Goal: Task Accomplishment & Management: Complete application form

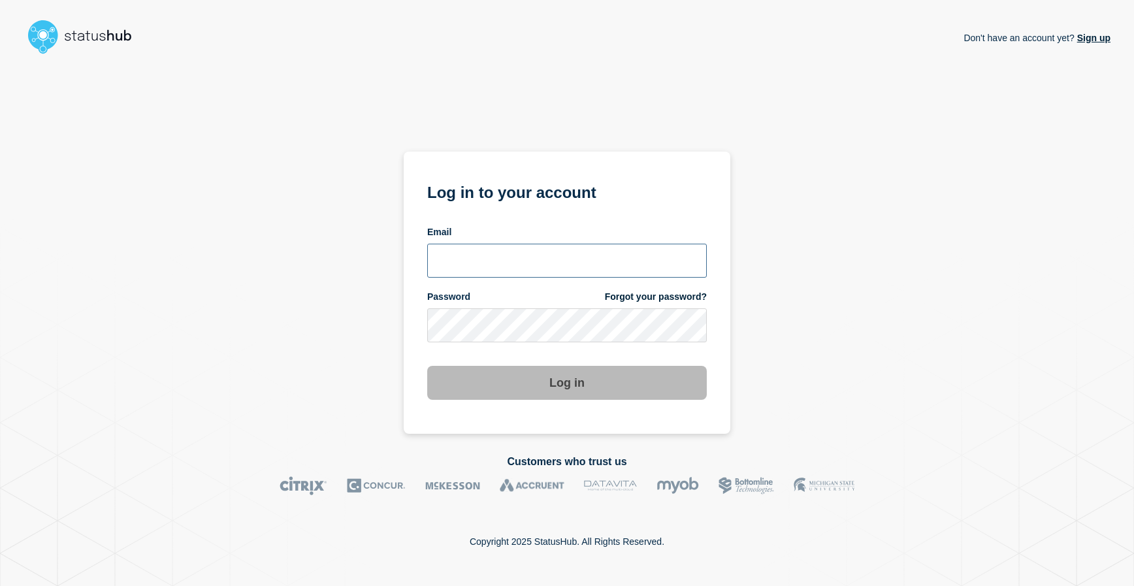
type input "[EMAIL_ADDRESS][DOMAIN_NAME]"
click at [574, 385] on button "Log in" at bounding box center [567, 383] width 280 height 34
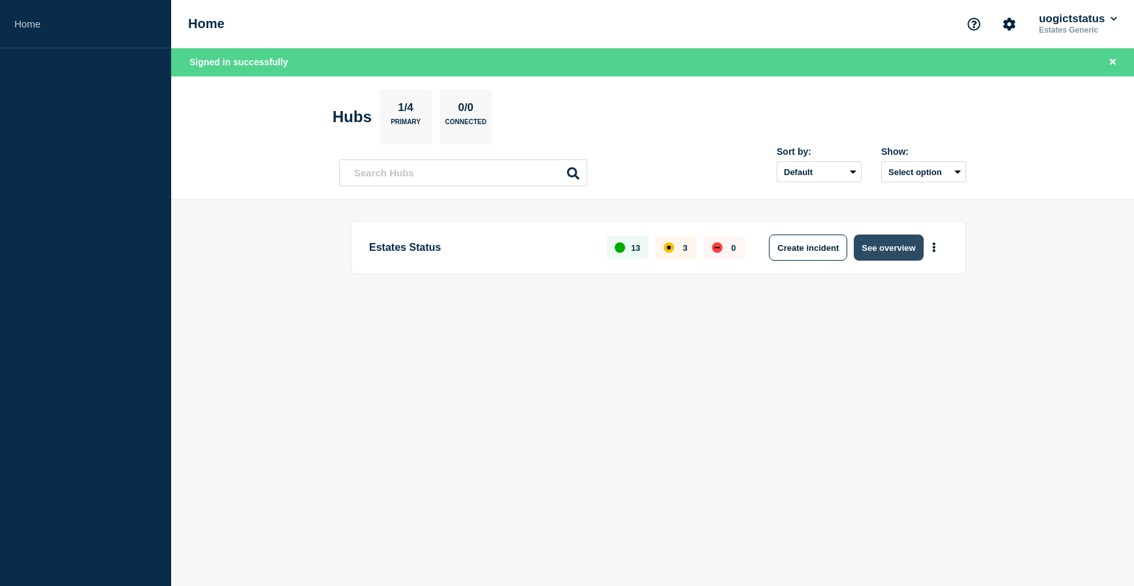
click at [882, 250] on button "See overview" at bounding box center [888, 248] width 69 height 26
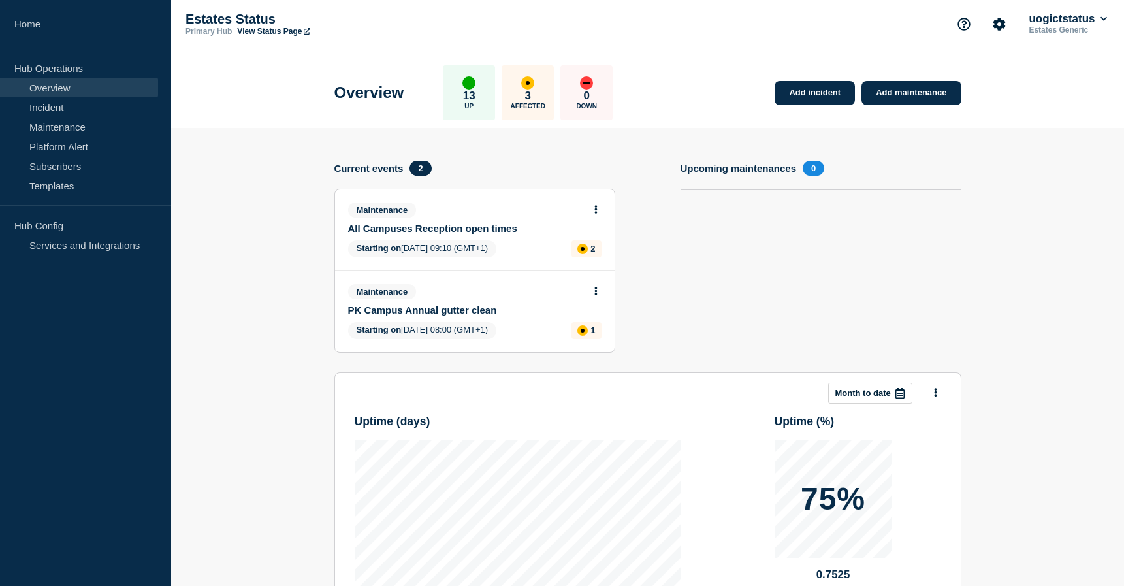
drag, startPoint x: 912, startPoint y: 95, endPoint x: 917, endPoint y: 108, distance: 13.5
click at [912, 95] on link "Add maintenance" at bounding box center [911, 93] width 99 height 24
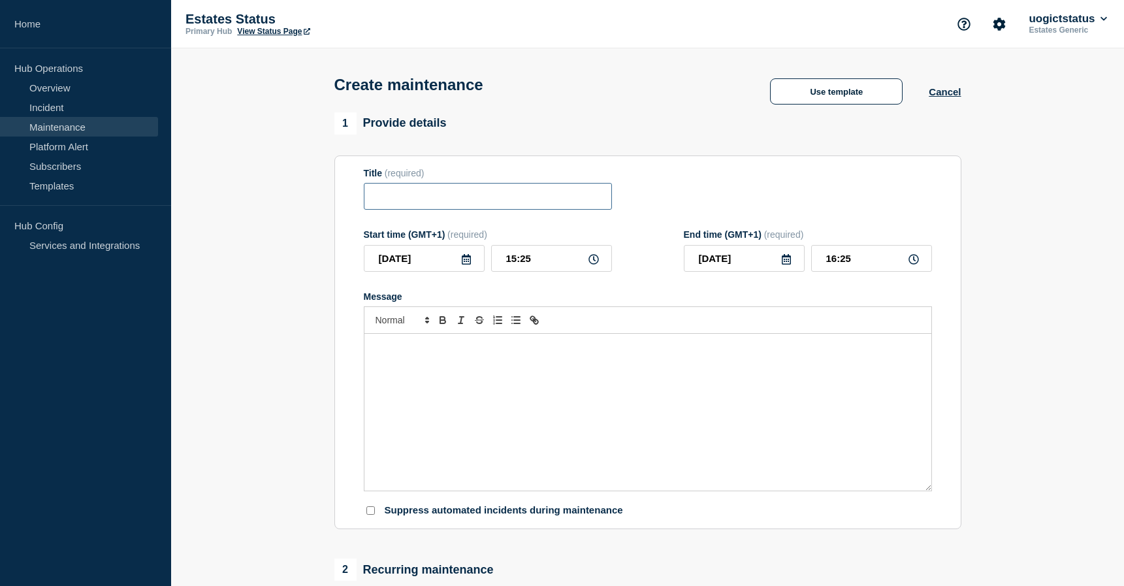
click at [412, 200] on input "Title" at bounding box center [488, 196] width 248 height 27
type input "OX - Sports Centre Water Interruption"
click at [470, 262] on icon at bounding box center [466, 259] width 9 height 10
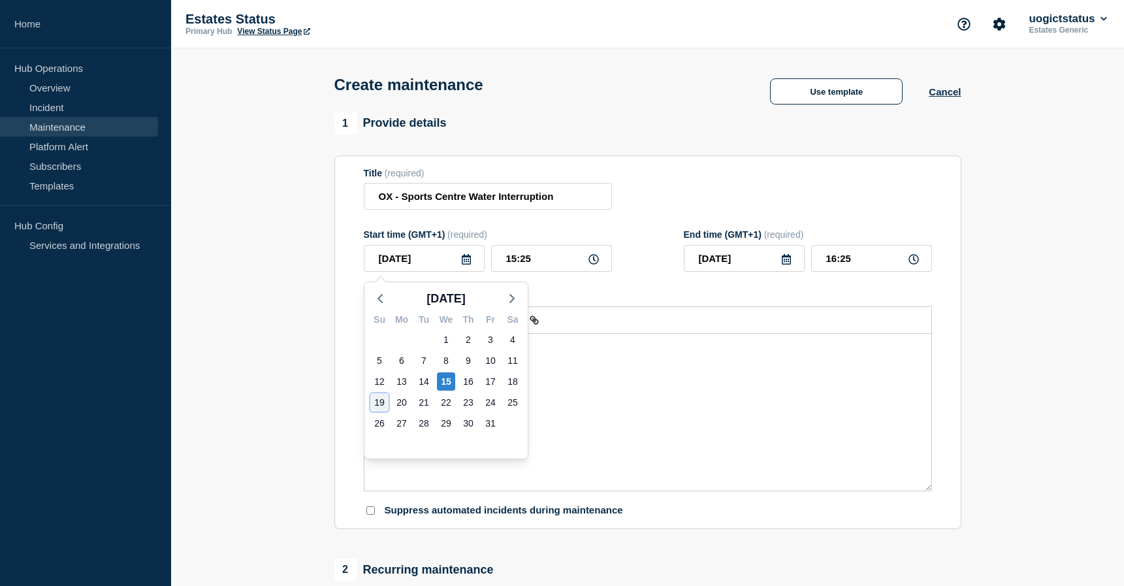
click at [381, 403] on div "19" at bounding box center [379, 402] width 18 height 18
type input "2025-10-19"
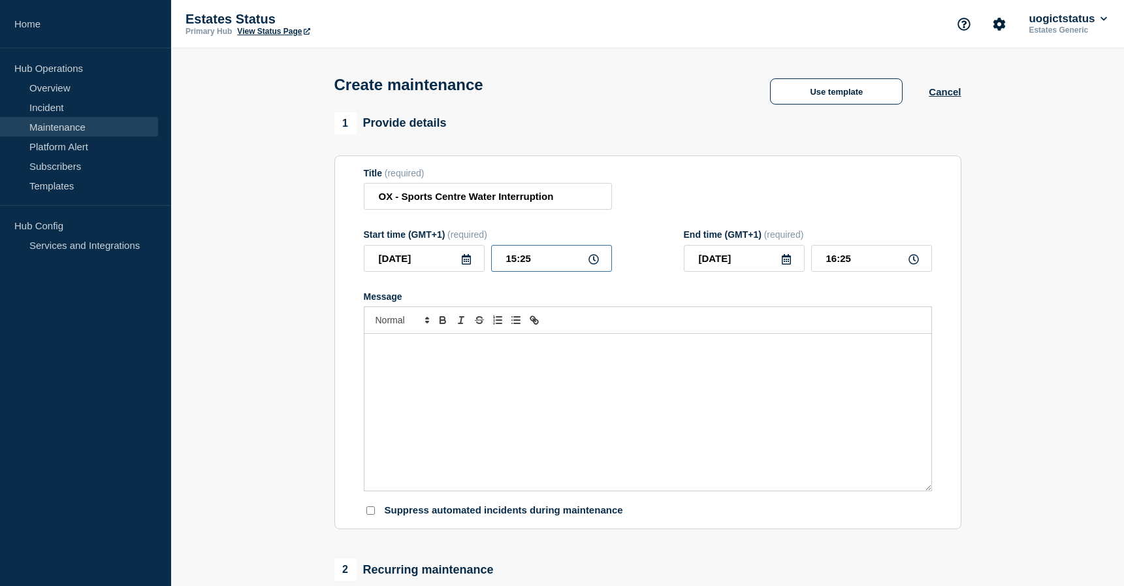
drag, startPoint x: 542, startPoint y: 261, endPoint x: 498, endPoint y: 261, distance: 44.4
click at [498, 261] on input "15:25" at bounding box center [551, 258] width 121 height 27
type input "12:00"
click at [788, 261] on icon at bounding box center [786, 259] width 10 height 10
click at [700, 402] on div "19" at bounding box center [699, 402] width 18 height 18
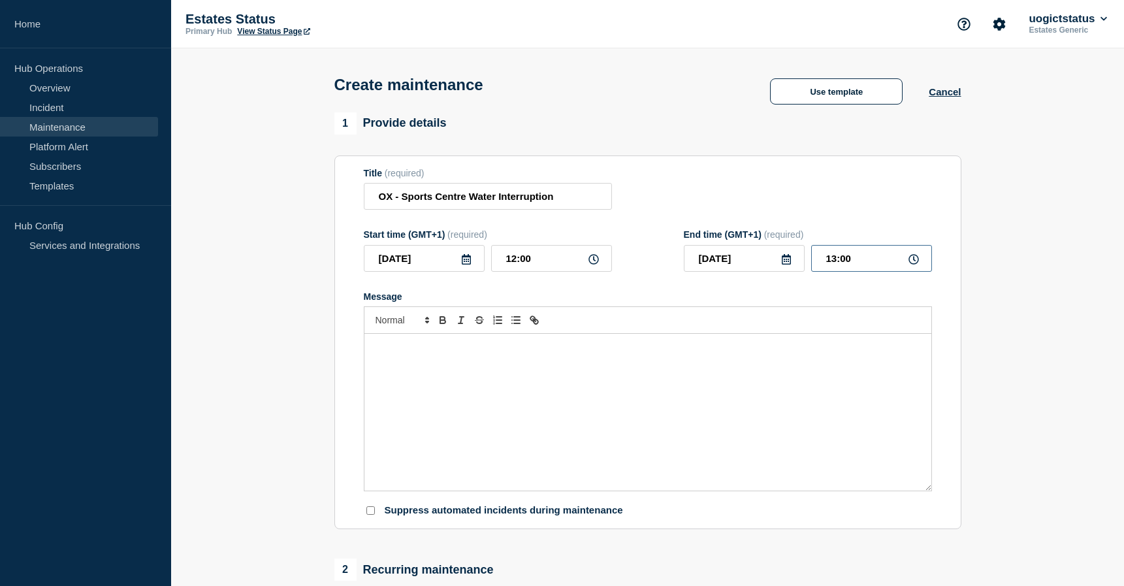
drag, startPoint x: 860, startPoint y: 261, endPoint x: 796, endPoint y: 263, distance: 63.4
click at [796, 263] on div "2025-10-19 13:00" at bounding box center [808, 258] width 248 height 27
type input "16:00"
click at [434, 359] on div "Message" at bounding box center [648, 412] width 567 height 157
click at [504, 386] on div "Message" at bounding box center [648, 412] width 567 height 157
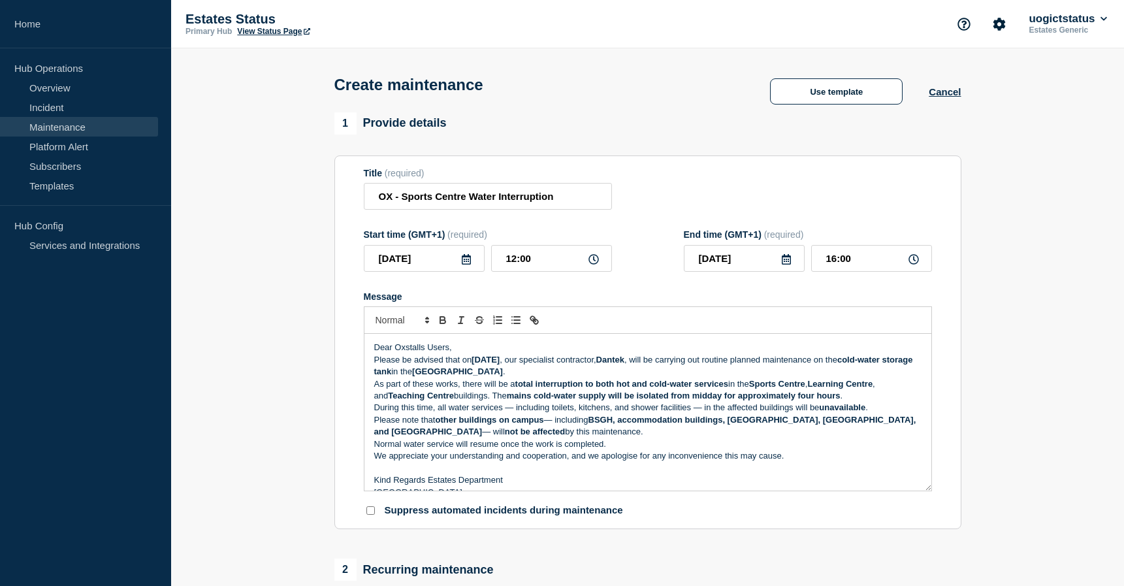
scroll to position [6, 0]
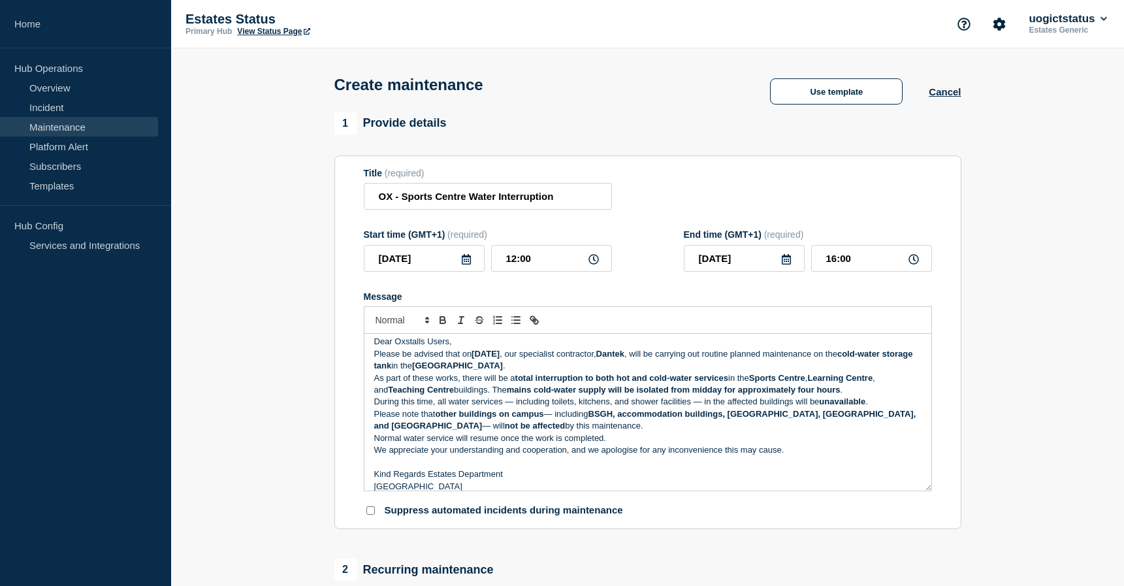
click at [463, 344] on p "Dear Oxstalls Users," at bounding box center [647, 342] width 547 height 12
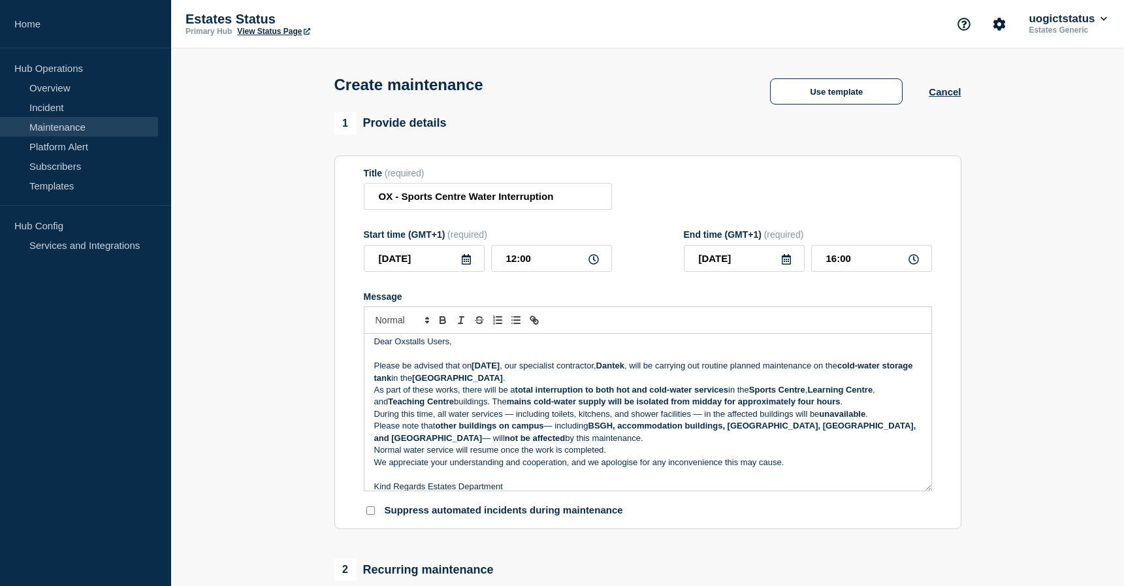
click at [615, 383] on p "Please be advised that on Sunday, 19th October 2025 , our specialist contractor…" at bounding box center [647, 372] width 547 height 24
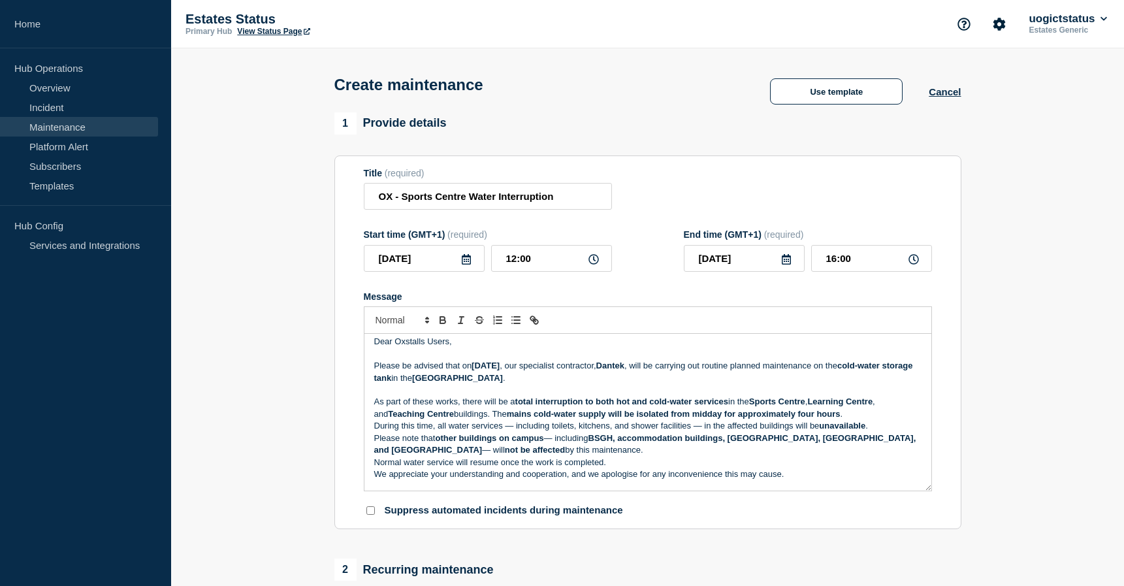
click at [840, 417] on p "As part of these works, there will be a total interruption to both hot and cold…" at bounding box center [647, 408] width 547 height 24
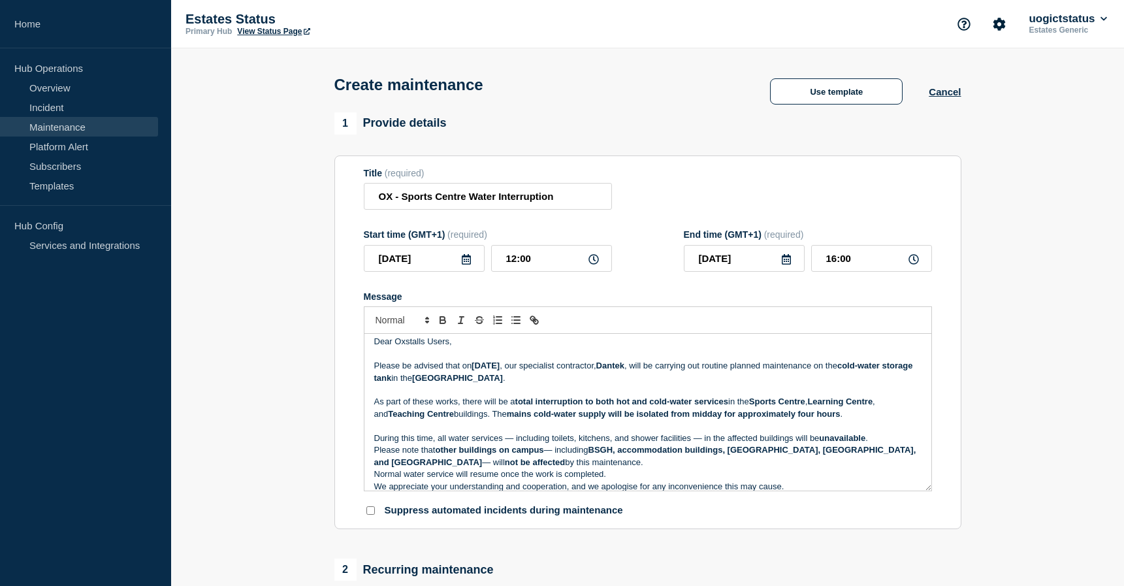
click at [880, 440] on p "During this time, all water services — including toilets, kitchens, and shower …" at bounding box center [647, 438] width 547 height 12
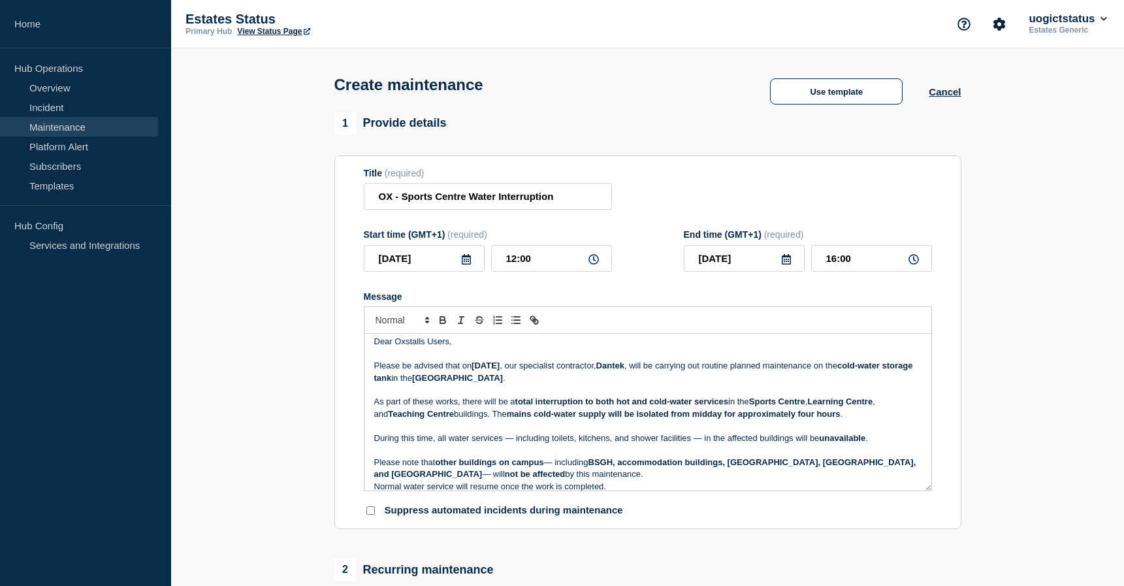
scroll to position [64, 0]
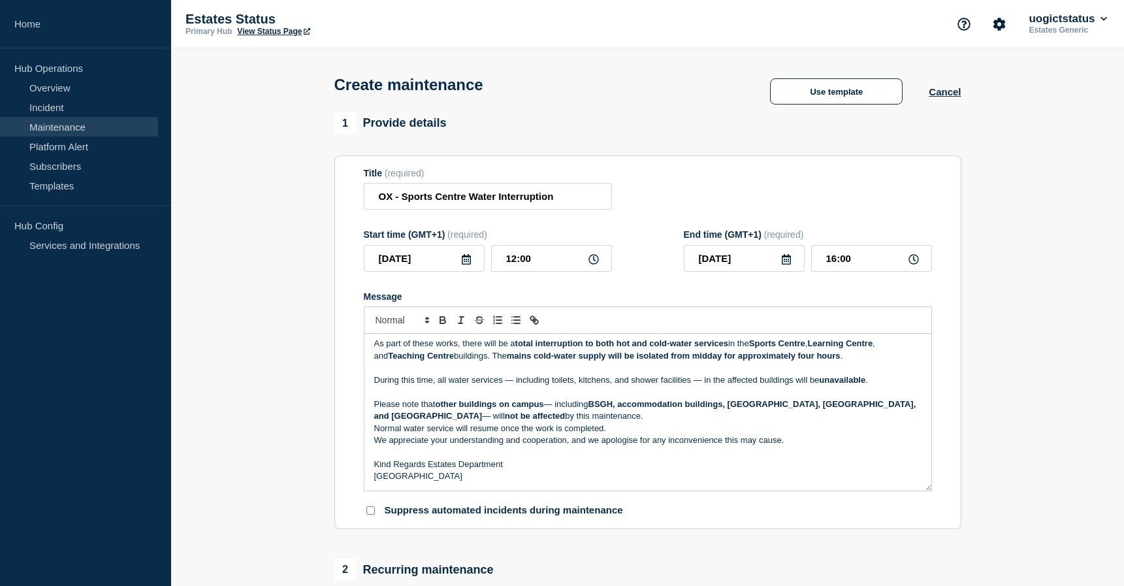
click at [580, 419] on p "Please note that other buildings on campus — including BSGH, accommodation buil…" at bounding box center [647, 410] width 547 height 24
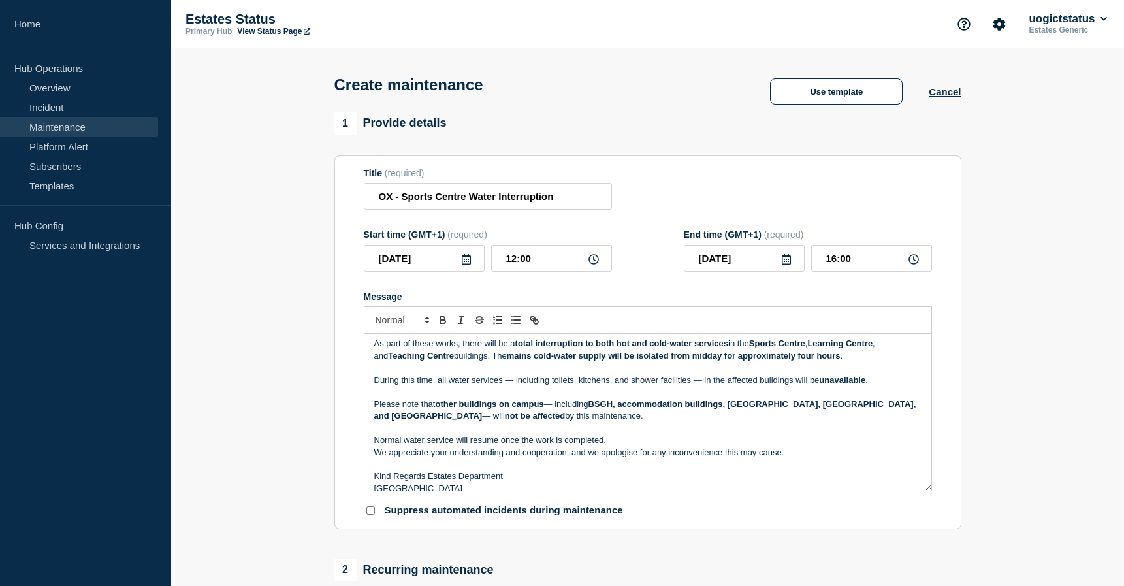
click at [617, 434] on p "Message" at bounding box center [647, 429] width 547 height 12
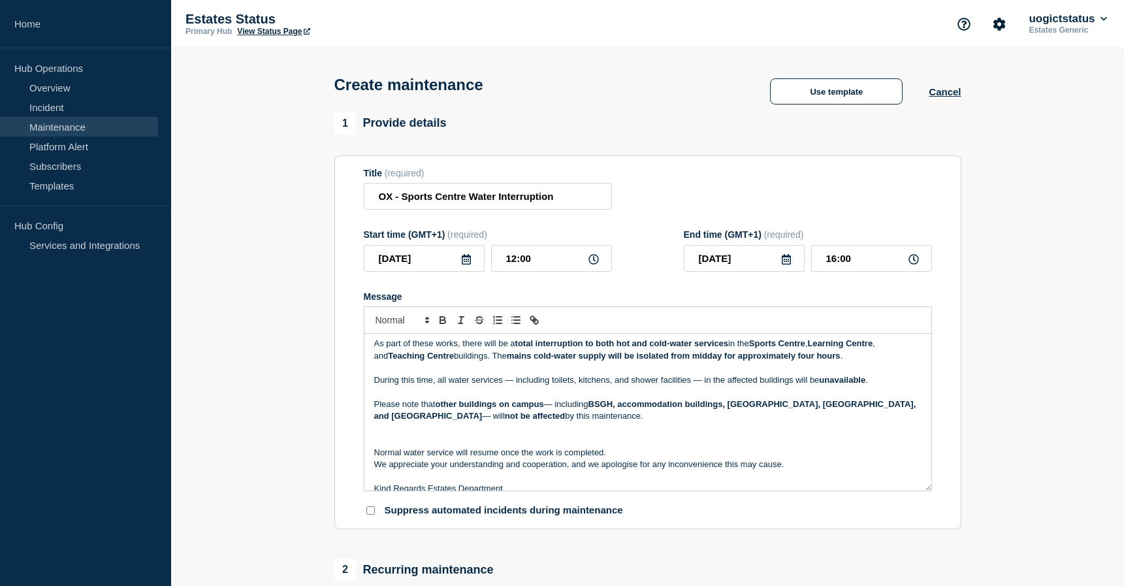
click at [631, 455] on p "Normal water service will resume once the work is completed." at bounding box center [647, 453] width 547 height 12
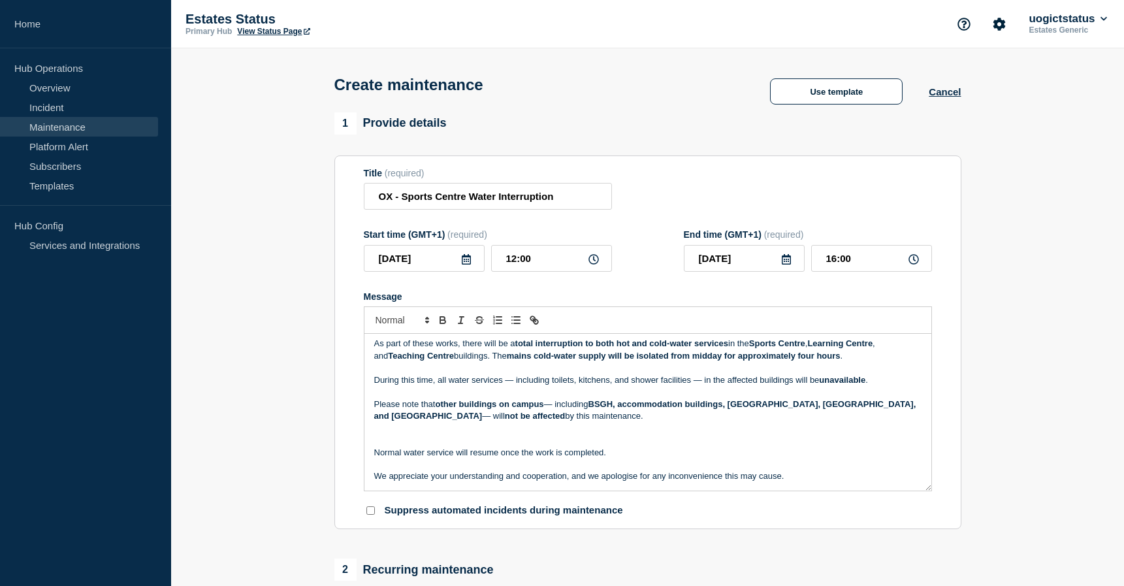
click at [519, 434] on p "Message" at bounding box center [647, 429] width 547 height 12
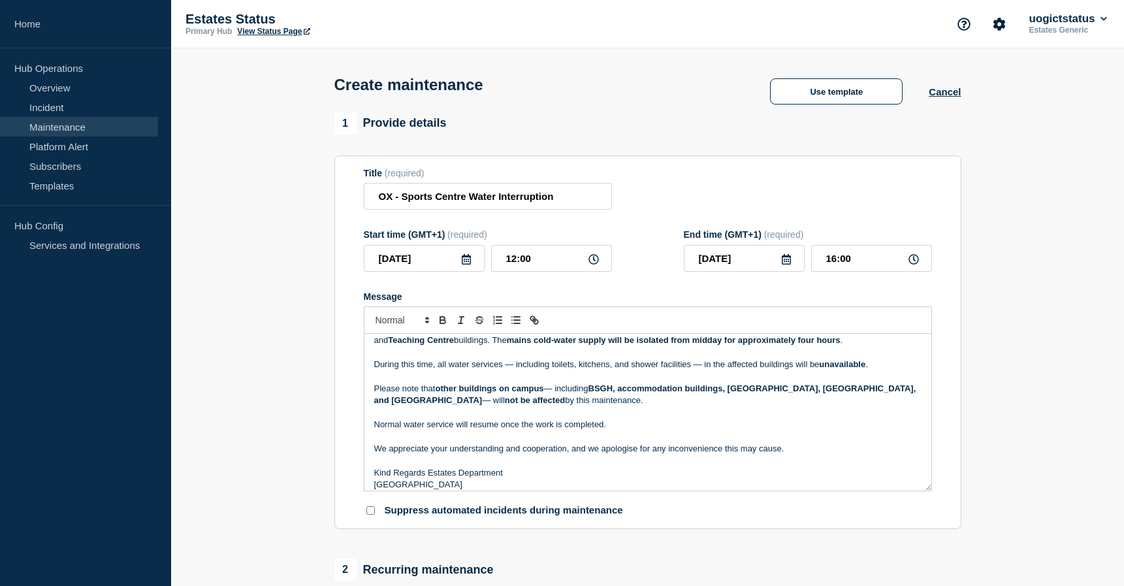
scroll to position [88, 0]
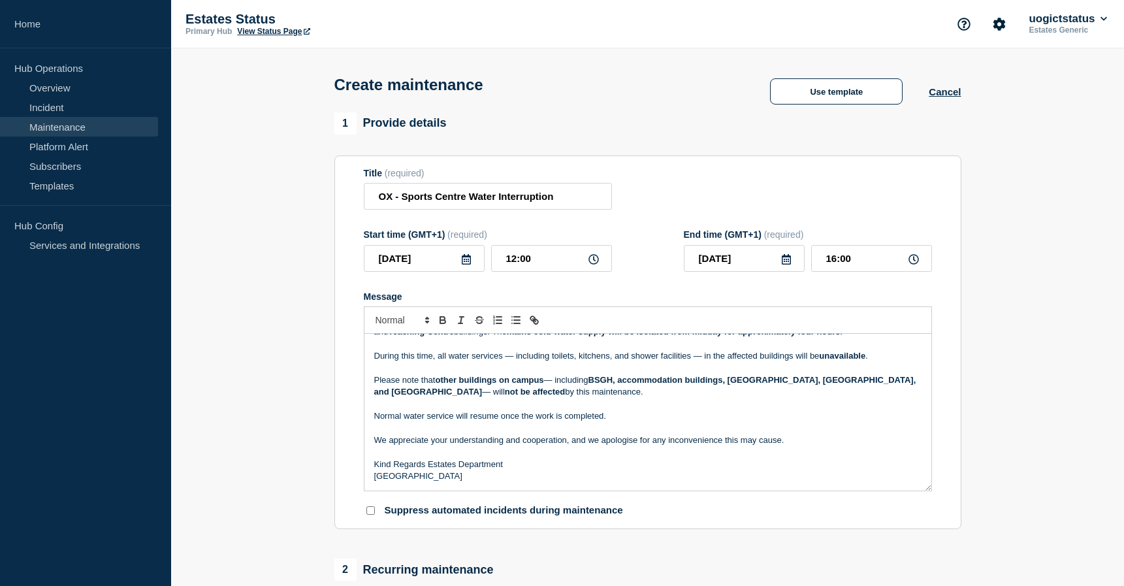
click at [429, 467] on p "Kind Regards Estates Department" at bounding box center [647, 465] width 547 height 12
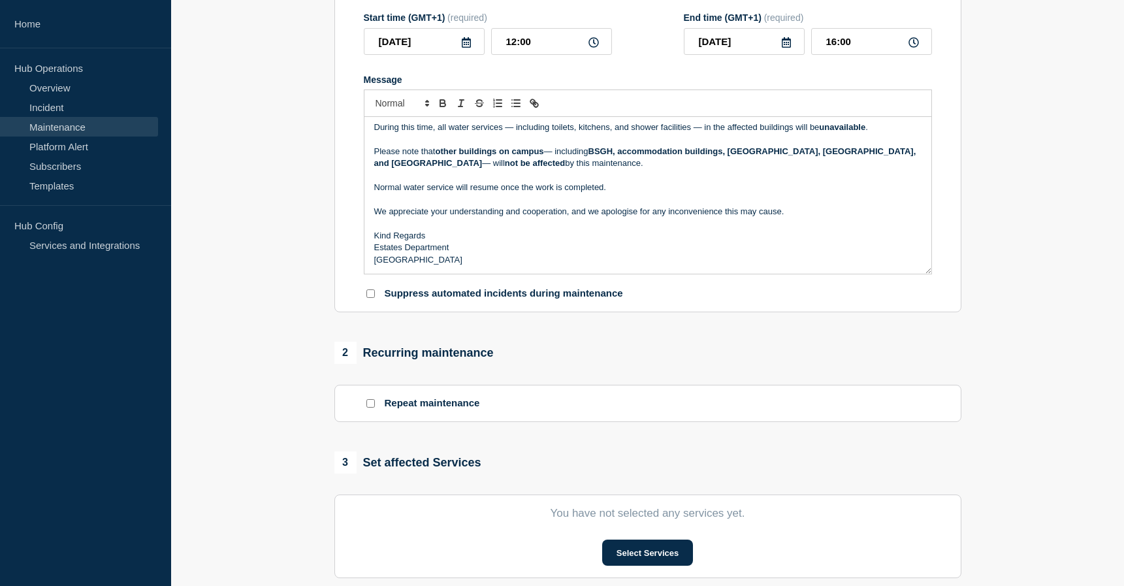
scroll to position [392, 0]
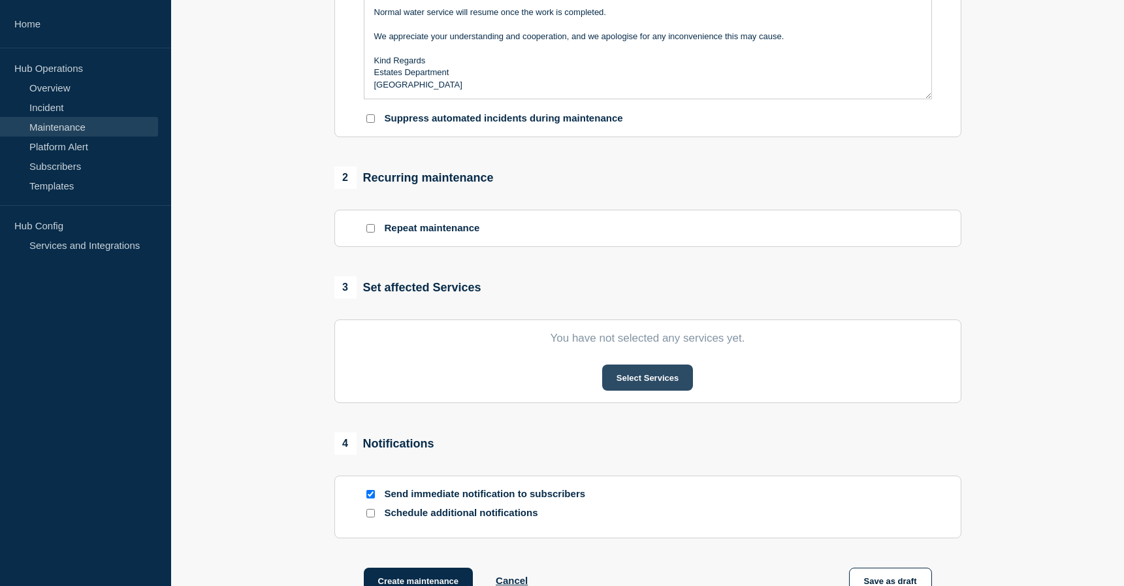
click at [613, 383] on button "Select Services" at bounding box center [647, 378] width 91 height 26
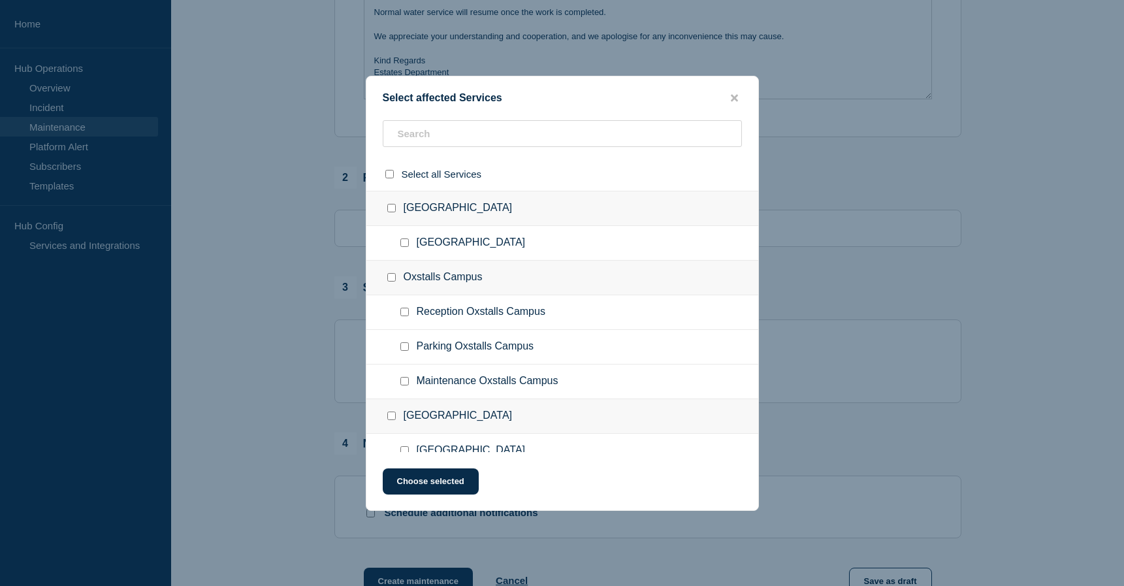
click at [406, 381] on input "Maintenance Oxstalls Campus checkbox" at bounding box center [404, 381] width 8 height 8
checkbox input "true"
click at [472, 482] on button "Choose selected" at bounding box center [431, 481] width 96 height 26
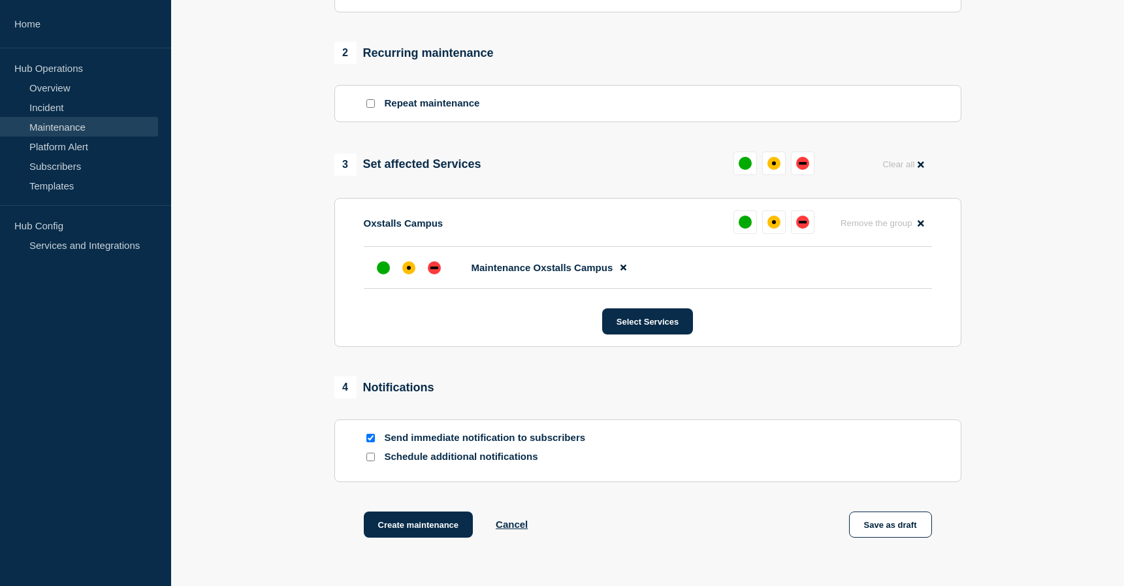
scroll to position [523, 0]
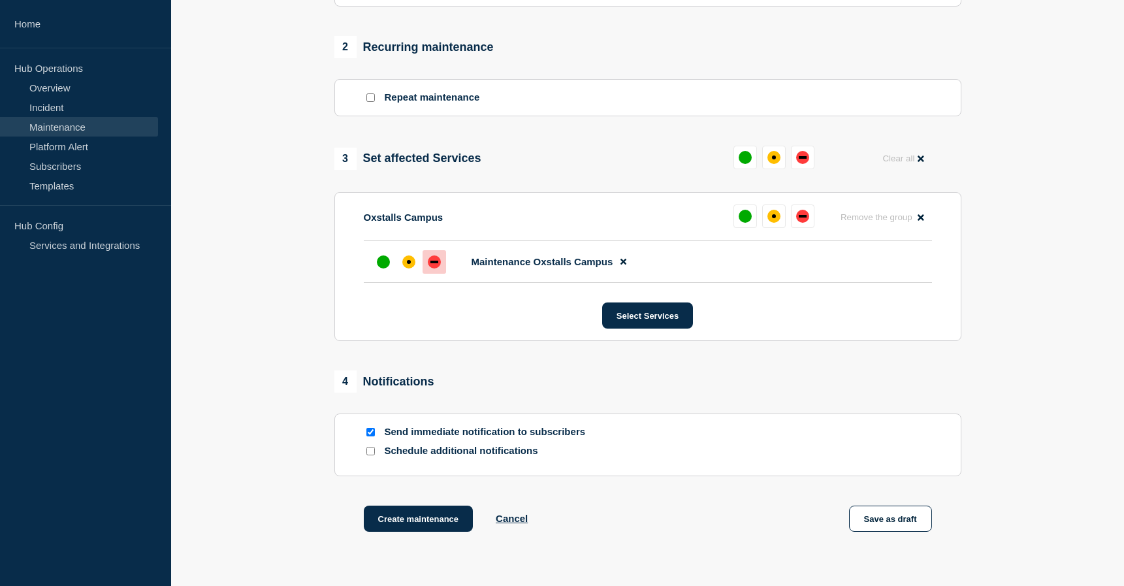
click at [433, 263] on div "down" at bounding box center [434, 262] width 8 height 3
click at [450, 521] on button "Create maintenance" at bounding box center [419, 519] width 110 height 26
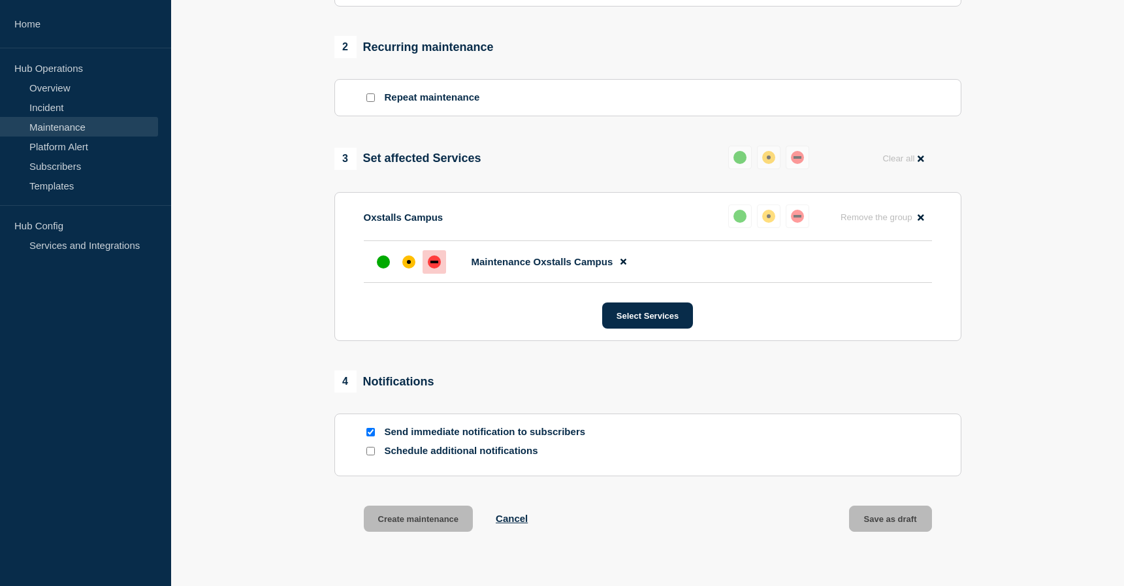
scroll to position [550, 0]
